Goal: Navigation & Orientation: Find specific page/section

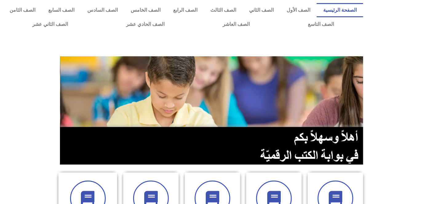
click at [388, 70] on section at bounding box center [212, 111] width 425 height 118
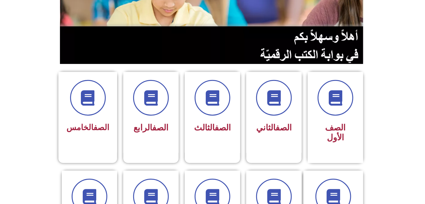
scroll to position [101, 0]
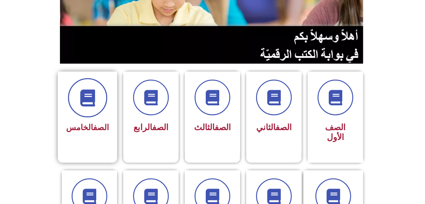
click at [88, 90] on icon at bounding box center [87, 98] width 17 height 17
